Goal: Task Accomplishment & Management: Complete application form

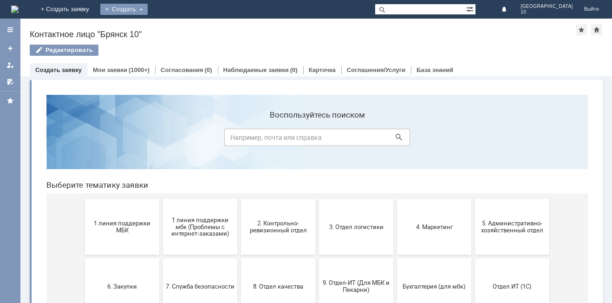
drag, startPoint x: 199, startPoint y: 8, endPoint x: 195, endPoint y: 13, distance: 6.2
click at [148, 8] on div "Создать" at bounding box center [123, 9] width 47 height 11
click at [173, 29] on link "Заявка" at bounding box center [137, 27] width 71 height 11
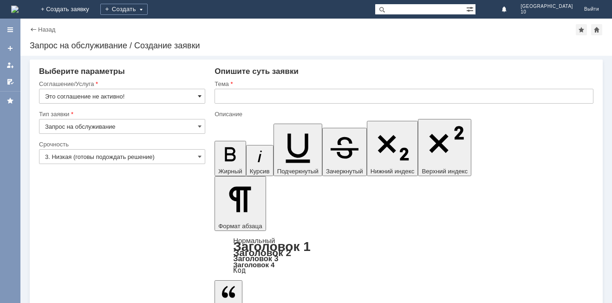
click at [198, 95] on span at bounding box center [200, 95] width 4 height 7
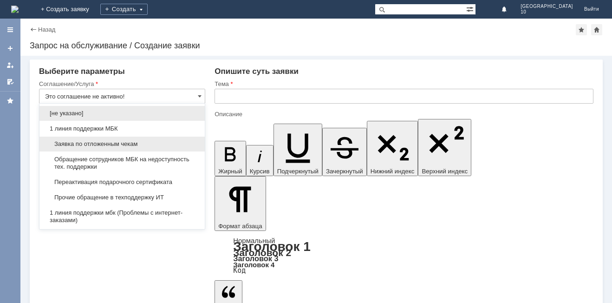
click at [163, 143] on span "Заявка по отложенным чекам" at bounding box center [122, 143] width 154 height 7
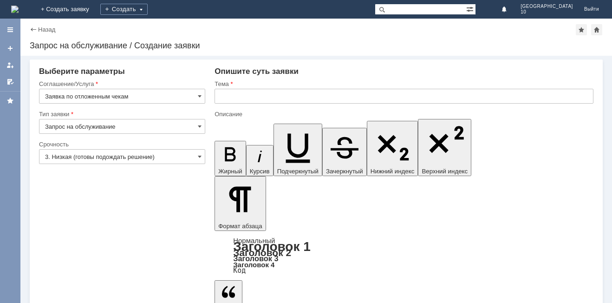
type input "Заявка по отложенным чекам"
click at [200, 155] on span at bounding box center [200, 156] width 4 height 7
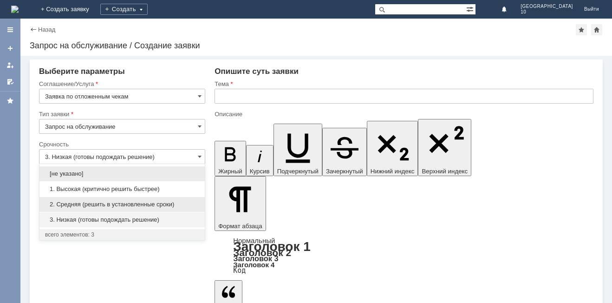
click at [137, 202] on span "2. Средняя (решить в установленные сроки)" at bounding box center [122, 204] width 154 height 7
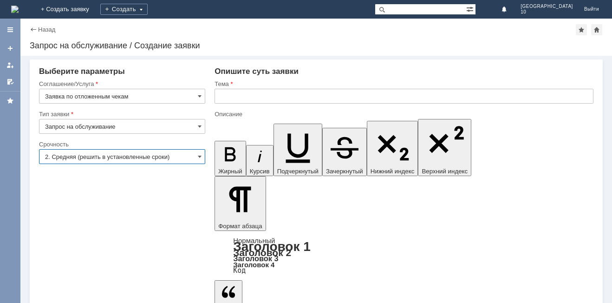
type input "2. Средняя (решить в установленные сроки)"
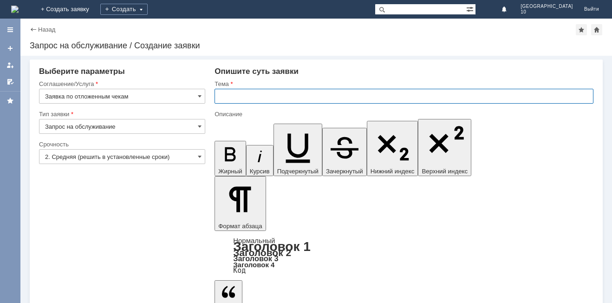
click at [245, 97] on input "text" at bounding box center [403, 96] width 379 height 15
type input "Отложенный чек Брянск 10"
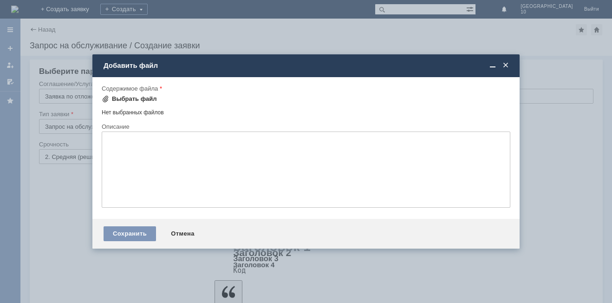
click at [125, 101] on div "Выбрать файл" at bounding box center [134, 98] width 45 height 7
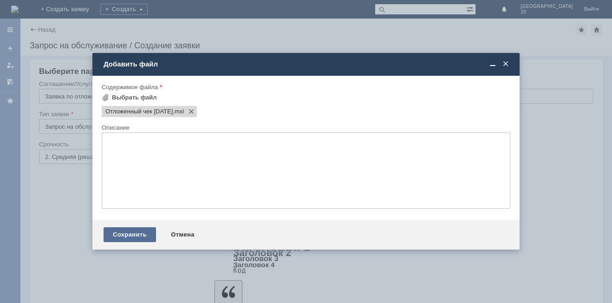
click at [141, 231] on div "Сохранить" at bounding box center [130, 234] width 52 height 15
